Goal: Check status: Check status

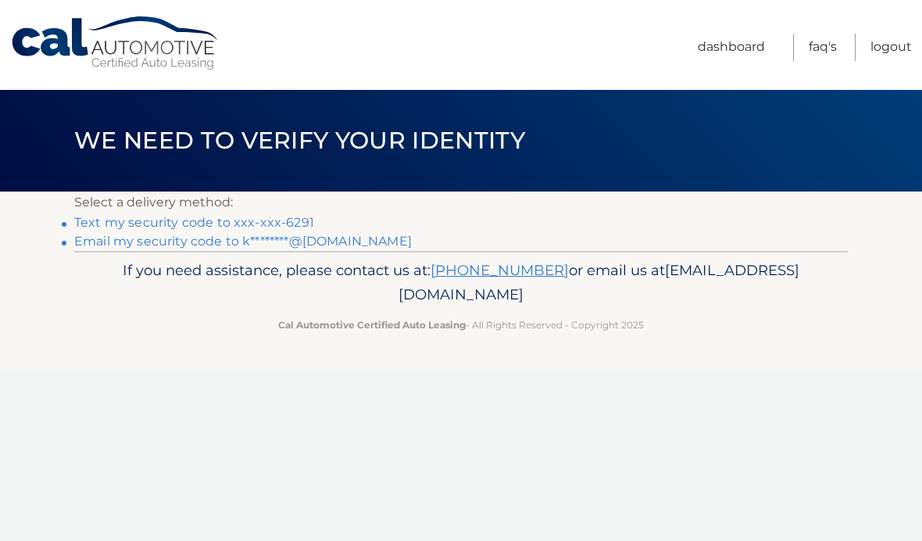
click at [118, 223] on link "Text my security code to xxx-xxx-6291" at bounding box center [194, 222] width 240 height 15
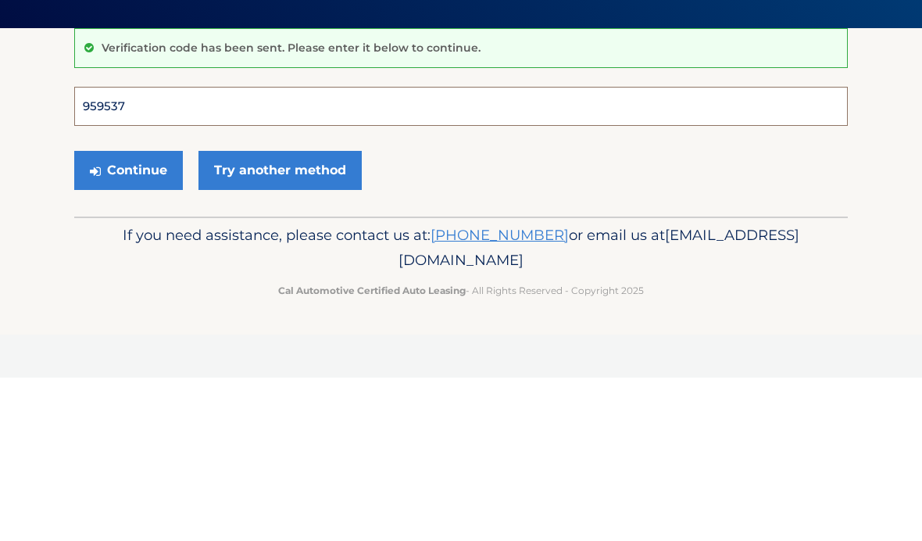
type input "959537"
click at [128, 333] on button "Continue" at bounding box center [128, 333] width 109 height 39
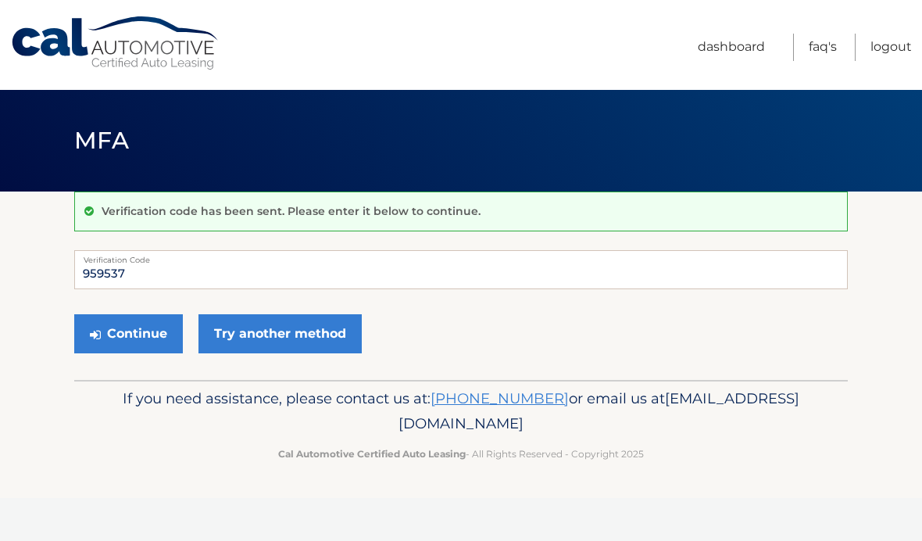
click at [122, 322] on button "Continue" at bounding box center [128, 333] width 109 height 39
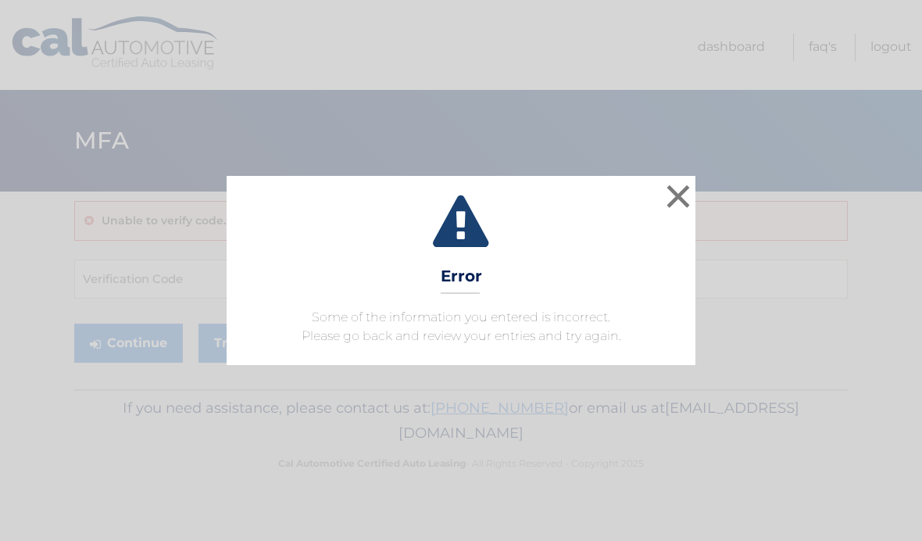
click at [670, 195] on button "×" at bounding box center [677, 195] width 31 height 31
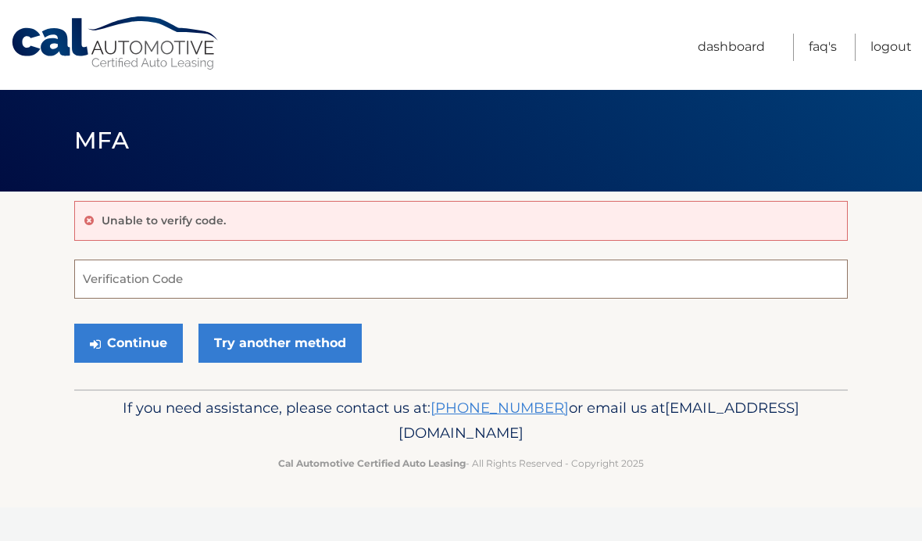
click at [289, 266] on input "Verification Code" at bounding box center [460, 278] width 773 height 39
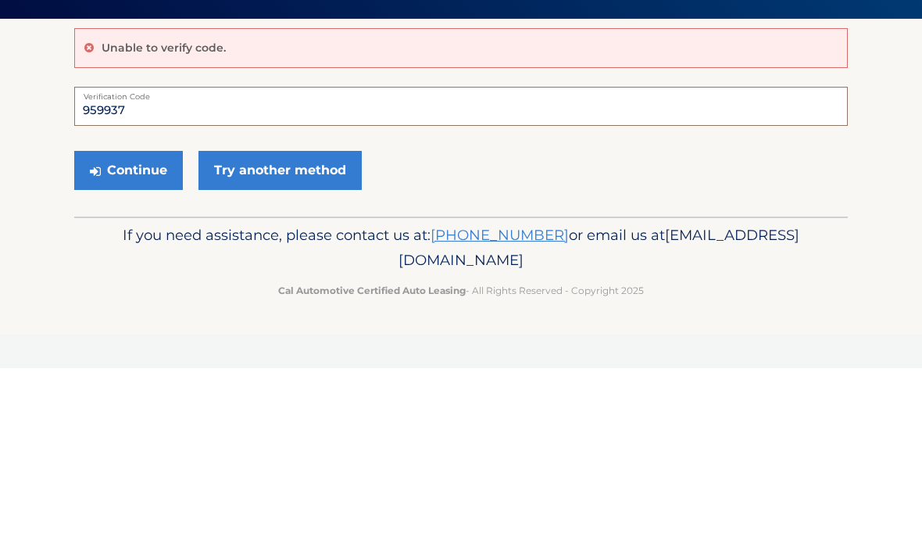
type input "959937"
click at [142, 323] on button "Continue" at bounding box center [128, 342] width 109 height 39
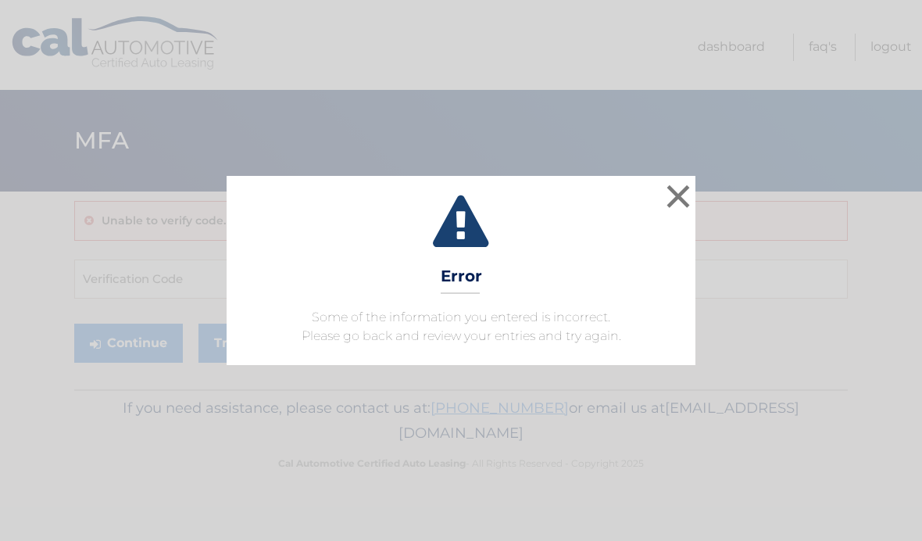
click at [683, 200] on button "×" at bounding box center [677, 195] width 31 height 31
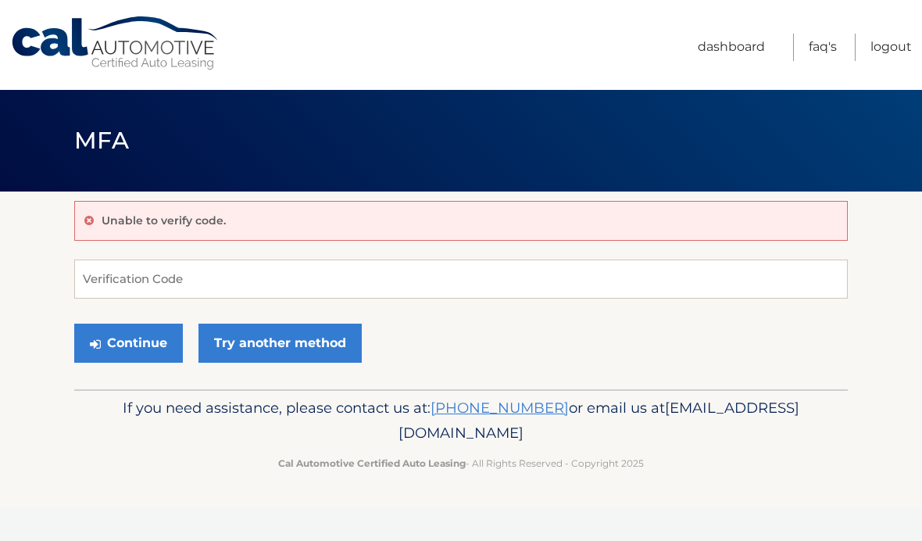
click at [295, 348] on link "Try another method" at bounding box center [279, 342] width 163 height 39
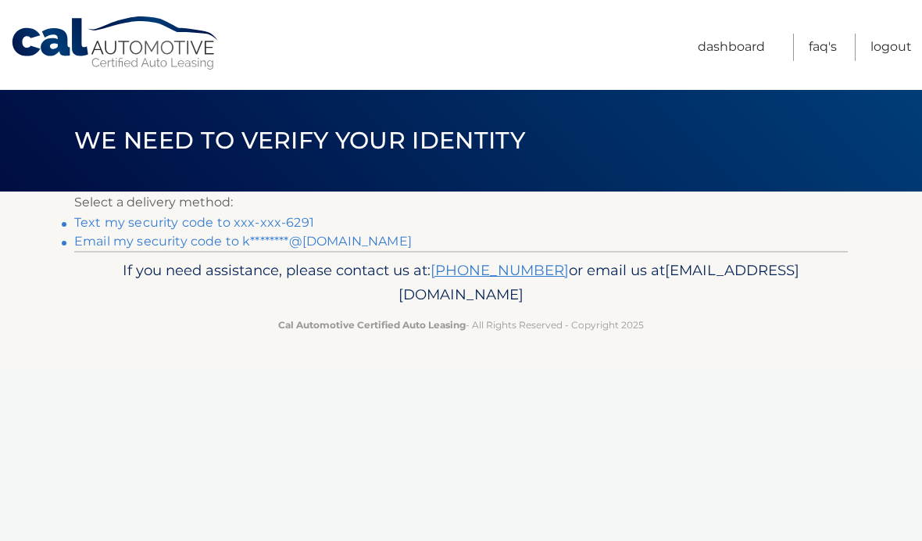
click at [245, 220] on link "Text my security code to xxx-xxx-6291" at bounding box center [194, 222] width 240 height 15
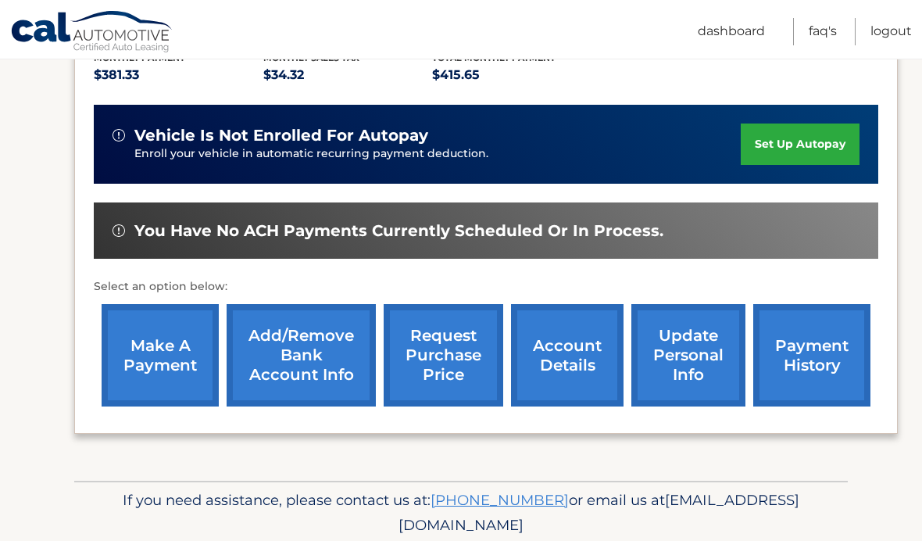
scroll to position [347, 0]
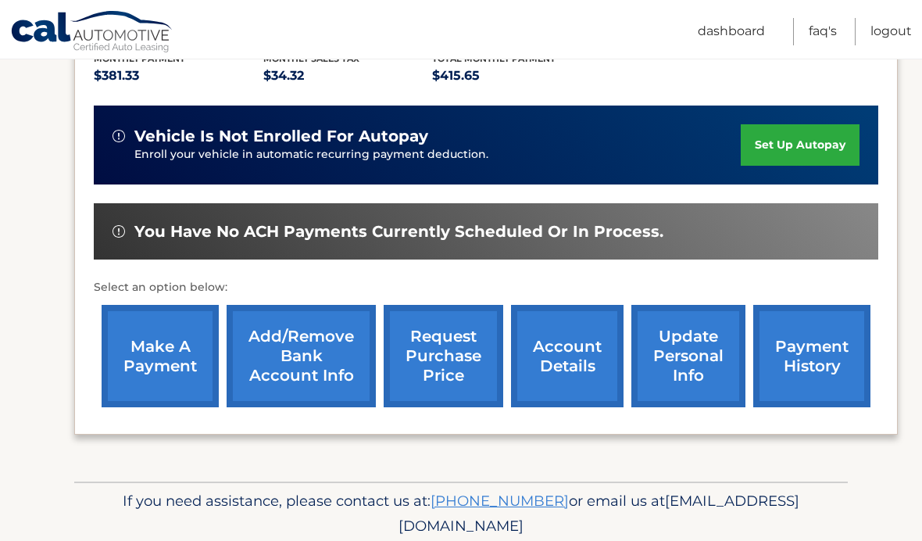
click at [812, 340] on link "payment history" at bounding box center [811, 356] width 117 height 102
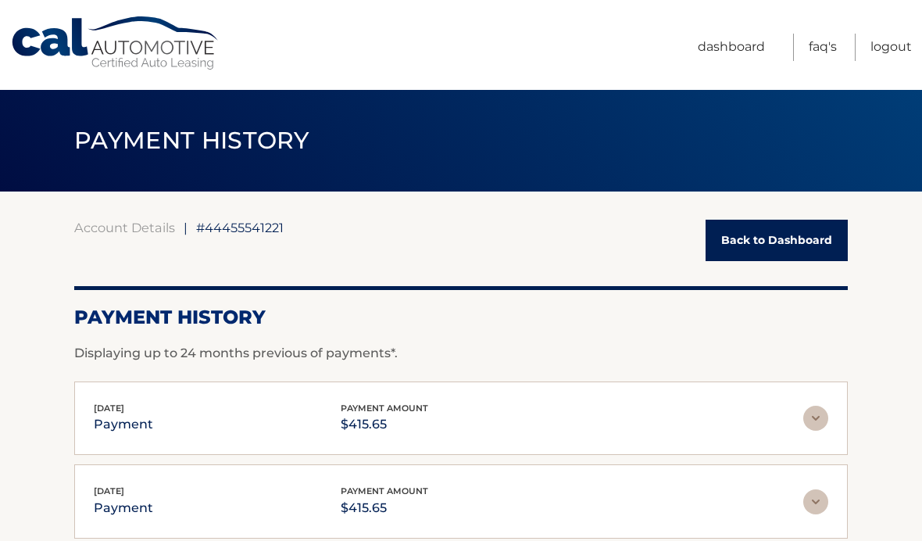
click at [793, 244] on link "Back to Dashboard" at bounding box center [776, 239] width 142 height 41
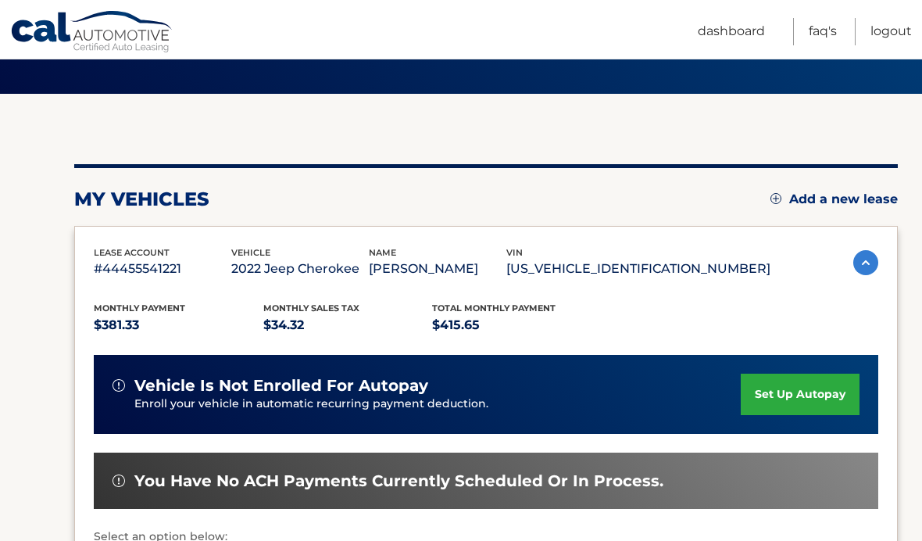
scroll to position [105, 0]
